Goal: Transaction & Acquisition: Purchase product/service

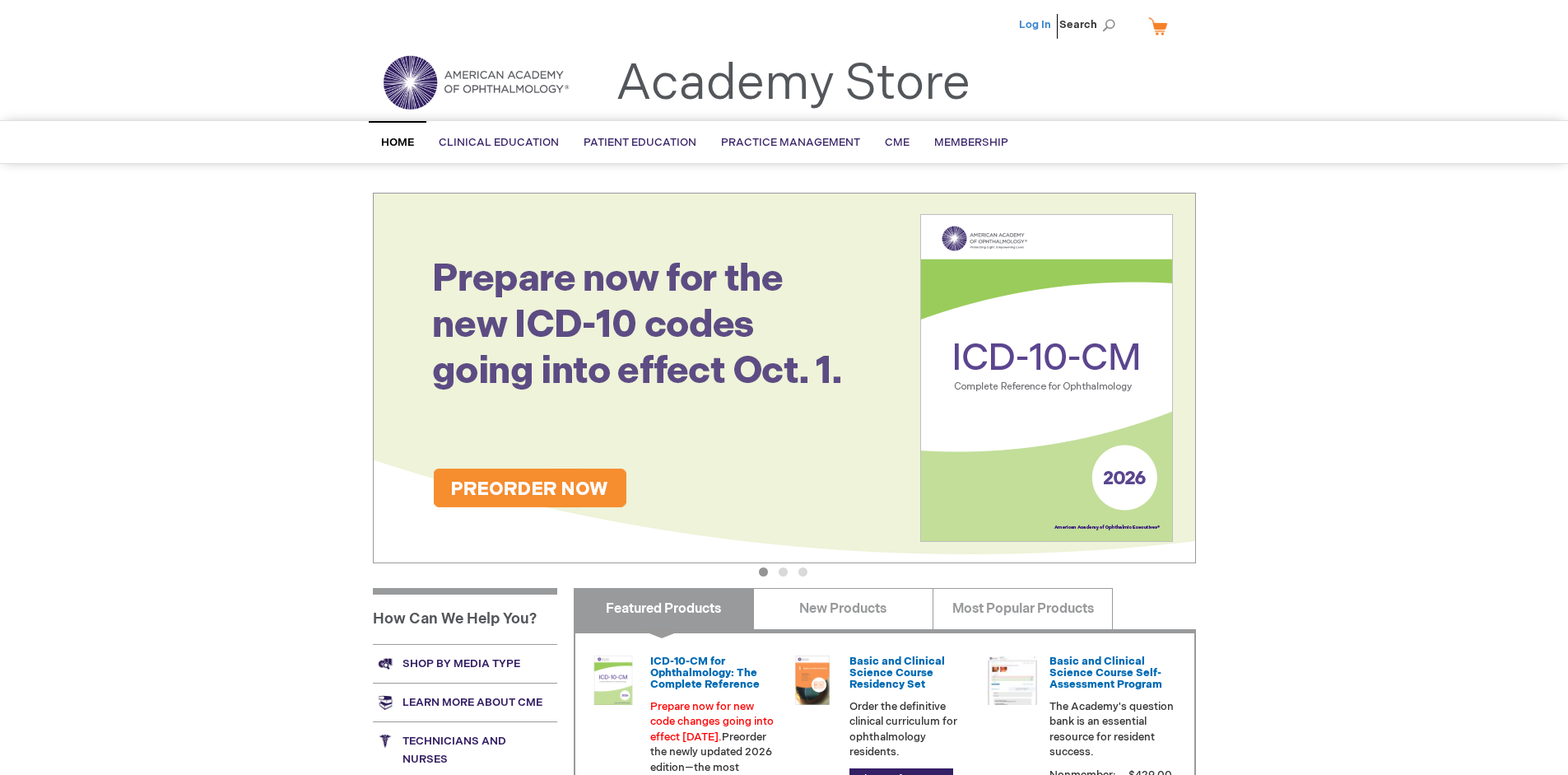
click at [1036, 24] on link "Log In" at bounding box center [1035, 25] width 32 height 13
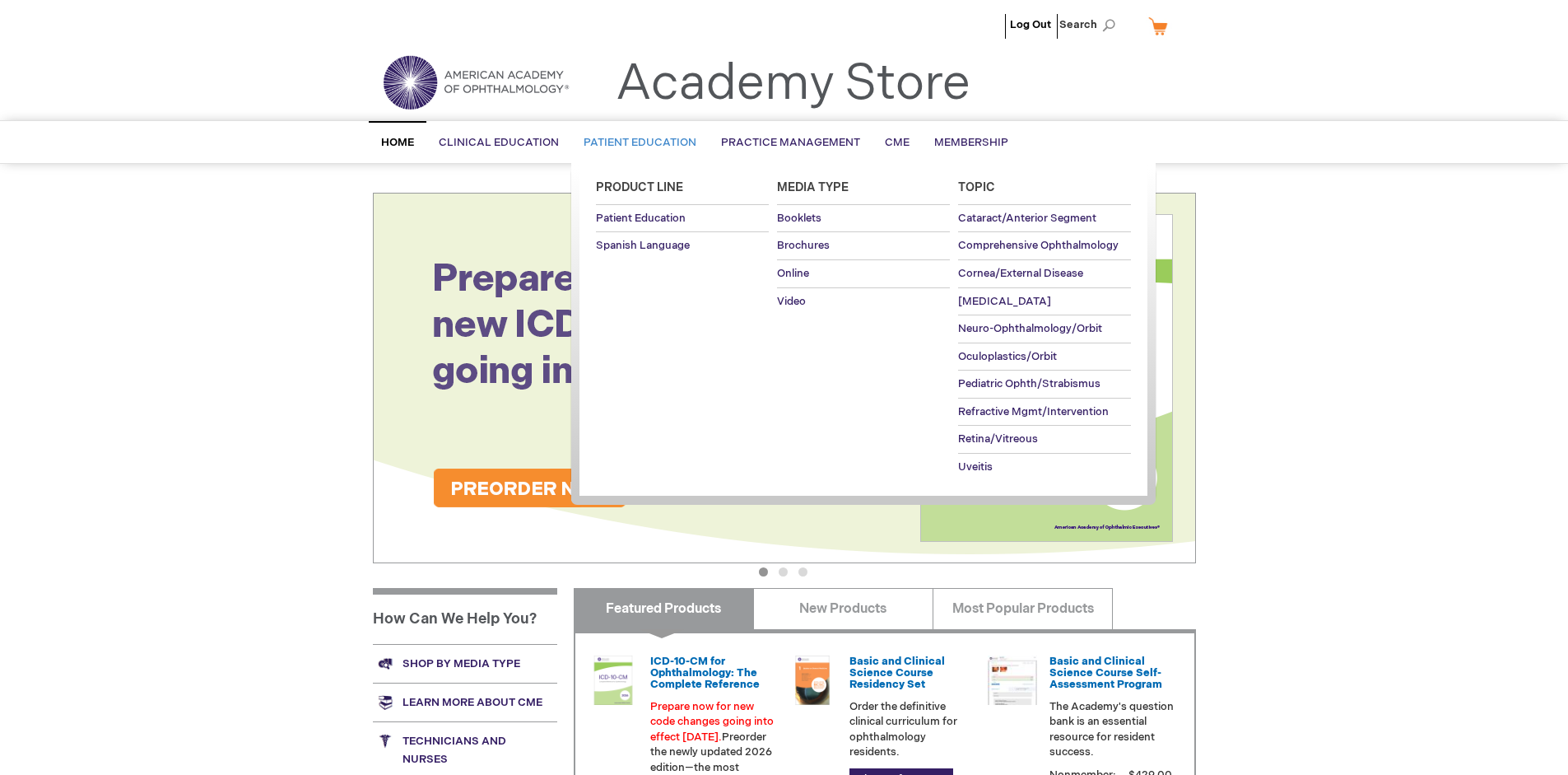
click at [635, 142] on span "Patient Education" at bounding box center [640, 143] width 113 height 13
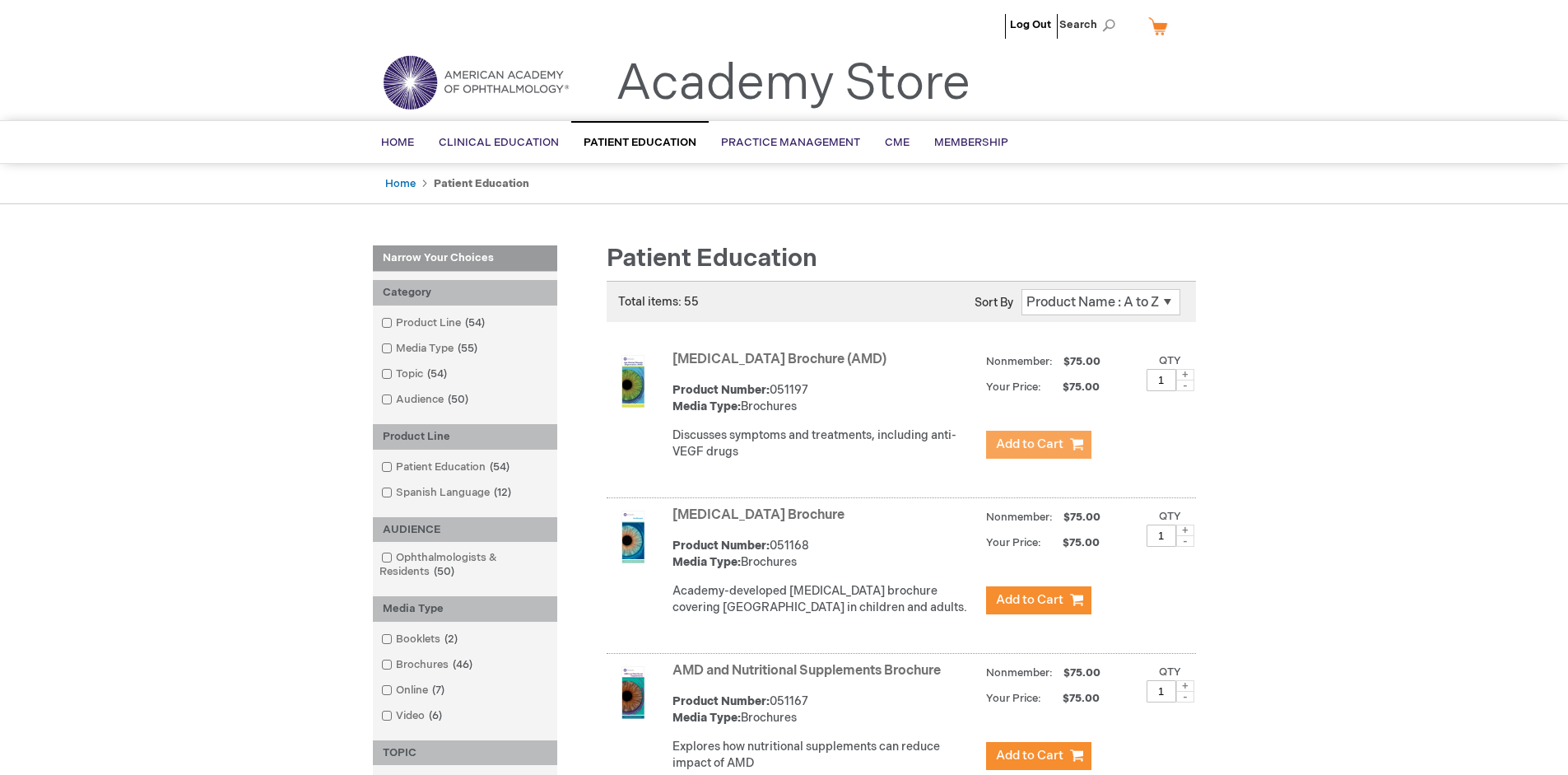
click at [1038, 445] on span "Add to Cart" at bounding box center [1029, 444] width 67 height 16
